Goal: Find contact information: Find contact information

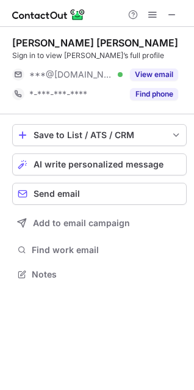
scroll to position [266, 194]
click at [138, 76] on button "View email" at bounding box center [154, 74] width 48 height 12
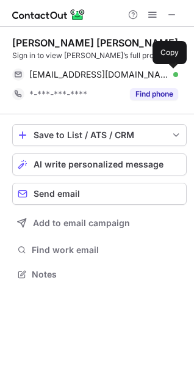
click at [174, 77] on span at bounding box center [172, 75] width 10 height 10
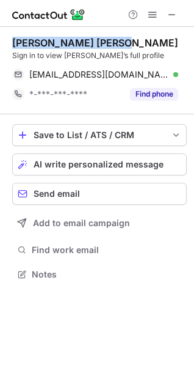
drag, startPoint x: 120, startPoint y: 40, endPoint x: 9, endPoint y: 42, distance: 111.2
click at [9, 42] on div "[PERSON_NAME] [PERSON_NAME] Sign in to view [PERSON_NAME]’s full profile [EMAIL…" at bounding box center [97, 160] width 194 height 266
copy div "[PERSON_NAME] [PERSON_NAME]"
